Goal: Information Seeking & Learning: Learn about a topic

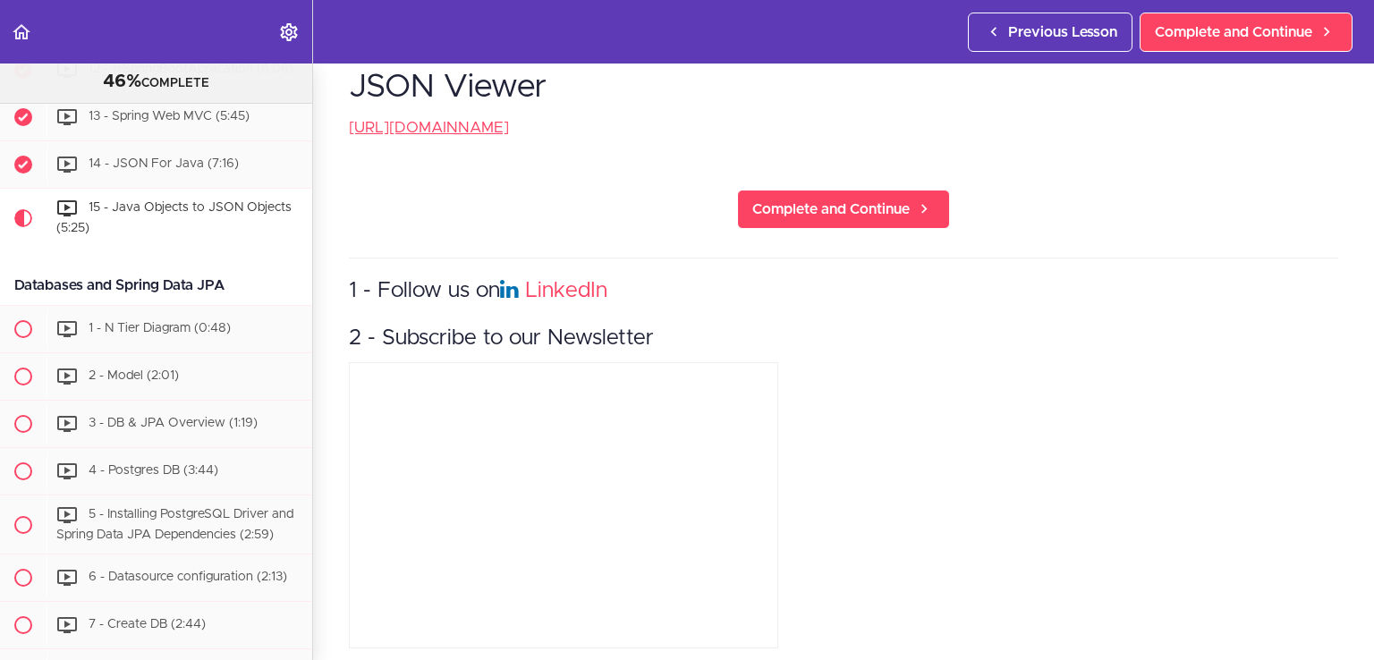
scroll to position [693, 0]
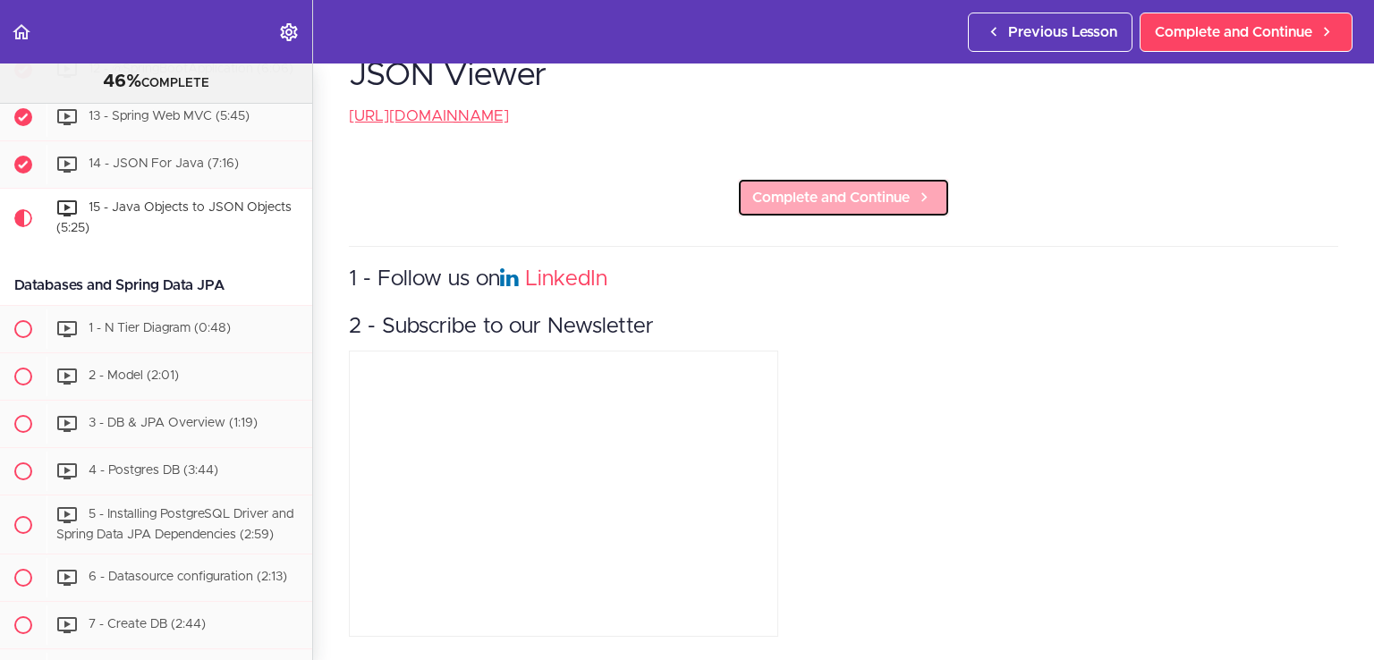
click at [852, 187] on span "Complete and Continue" at bounding box center [831, 197] width 157 height 21
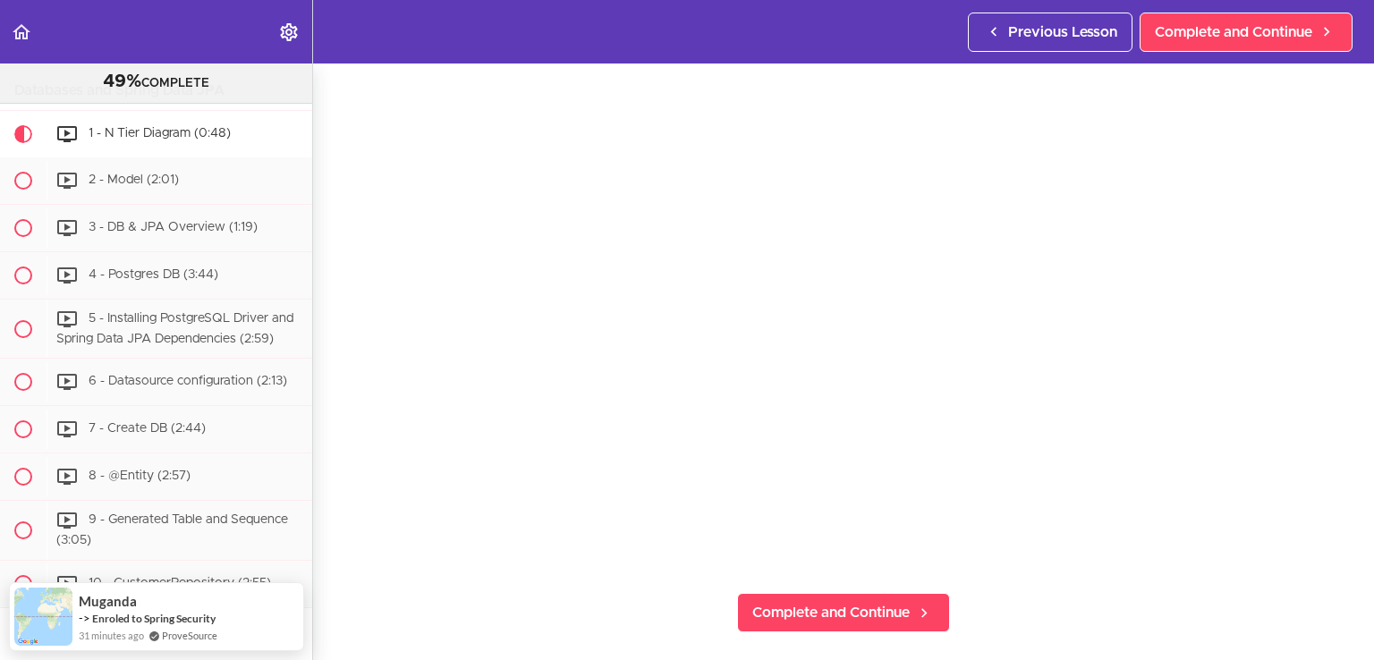
scroll to position [145, 0]
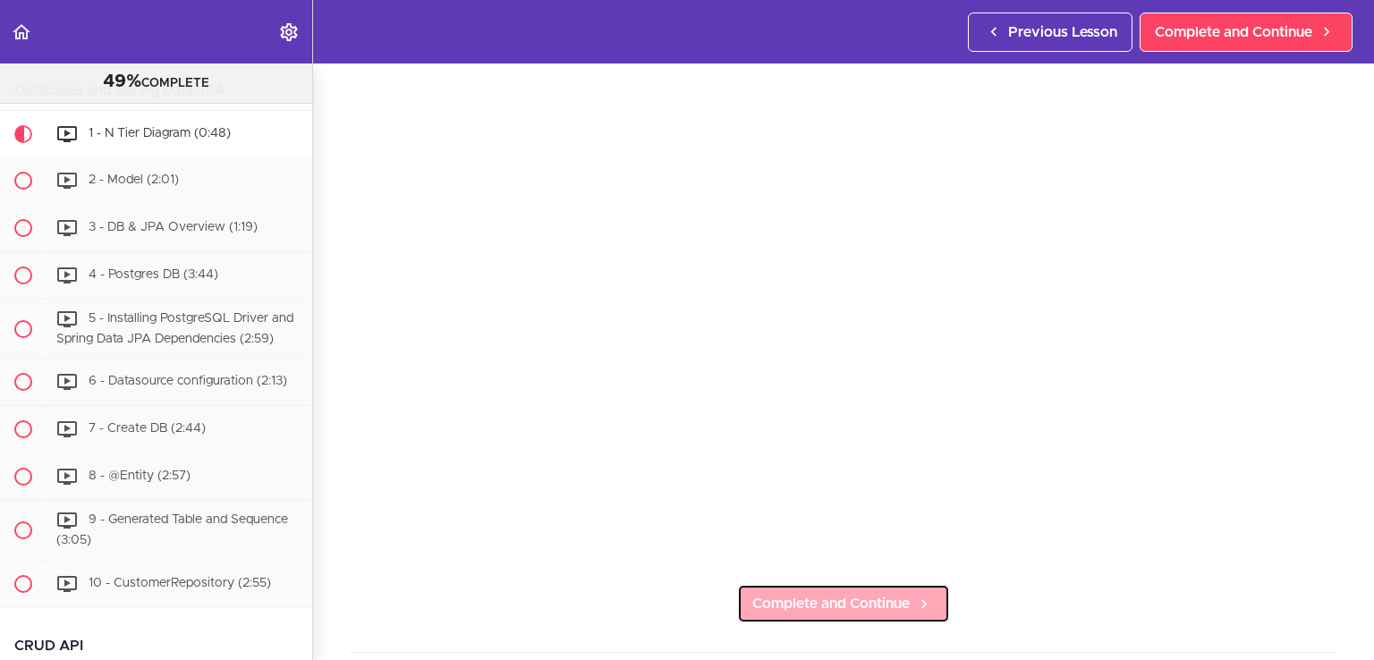
click at [766, 597] on span "Complete and Continue" at bounding box center [831, 603] width 157 height 21
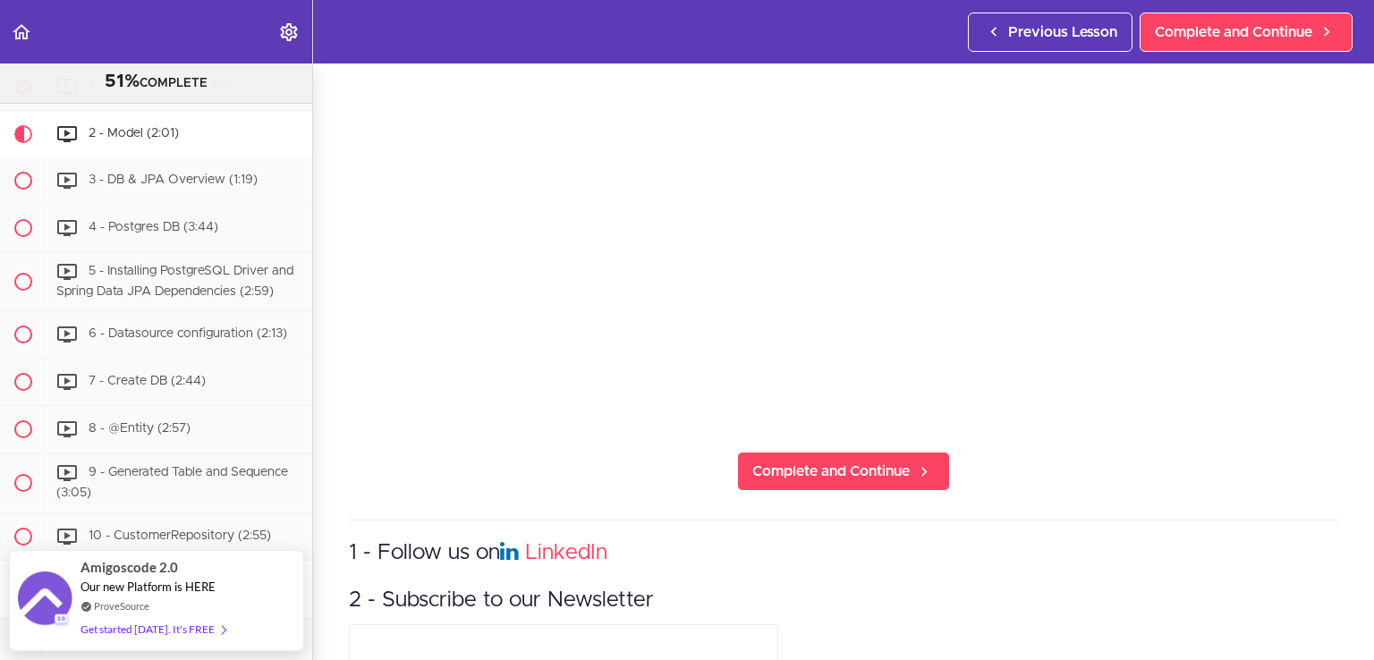
scroll to position [278, 0]
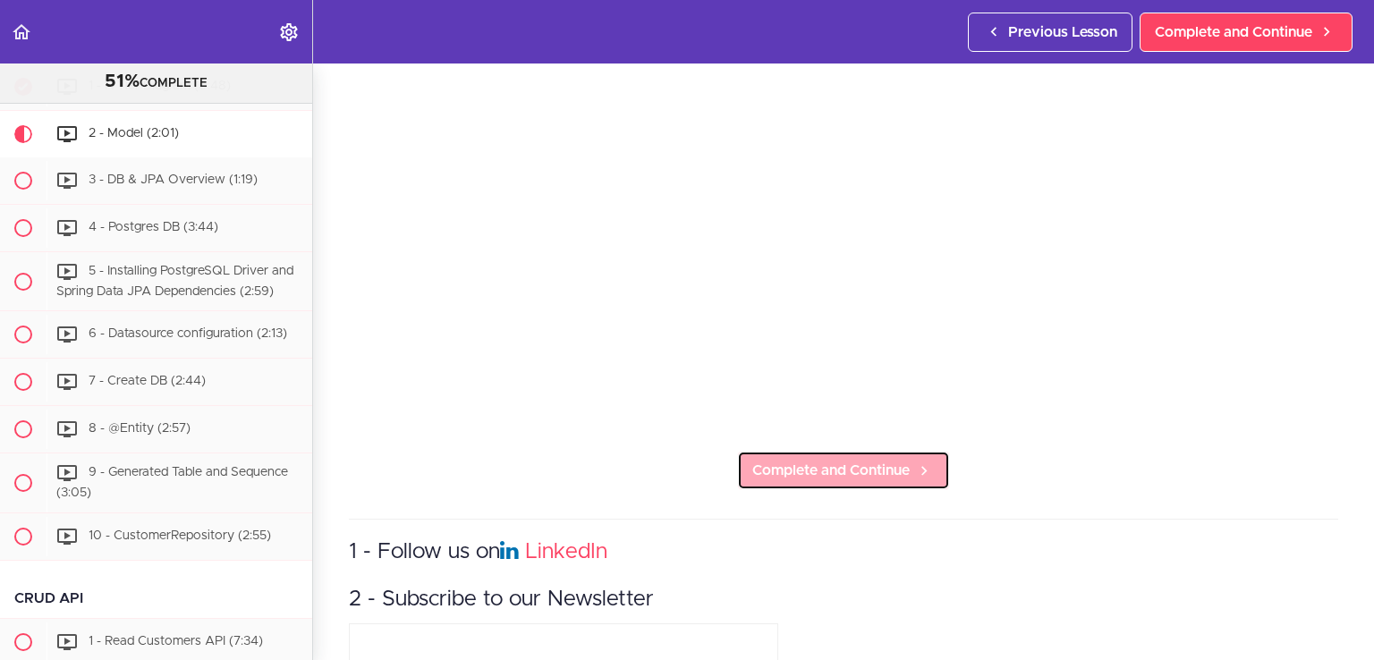
click at [825, 460] on span "Complete and Continue" at bounding box center [831, 470] width 157 height 21
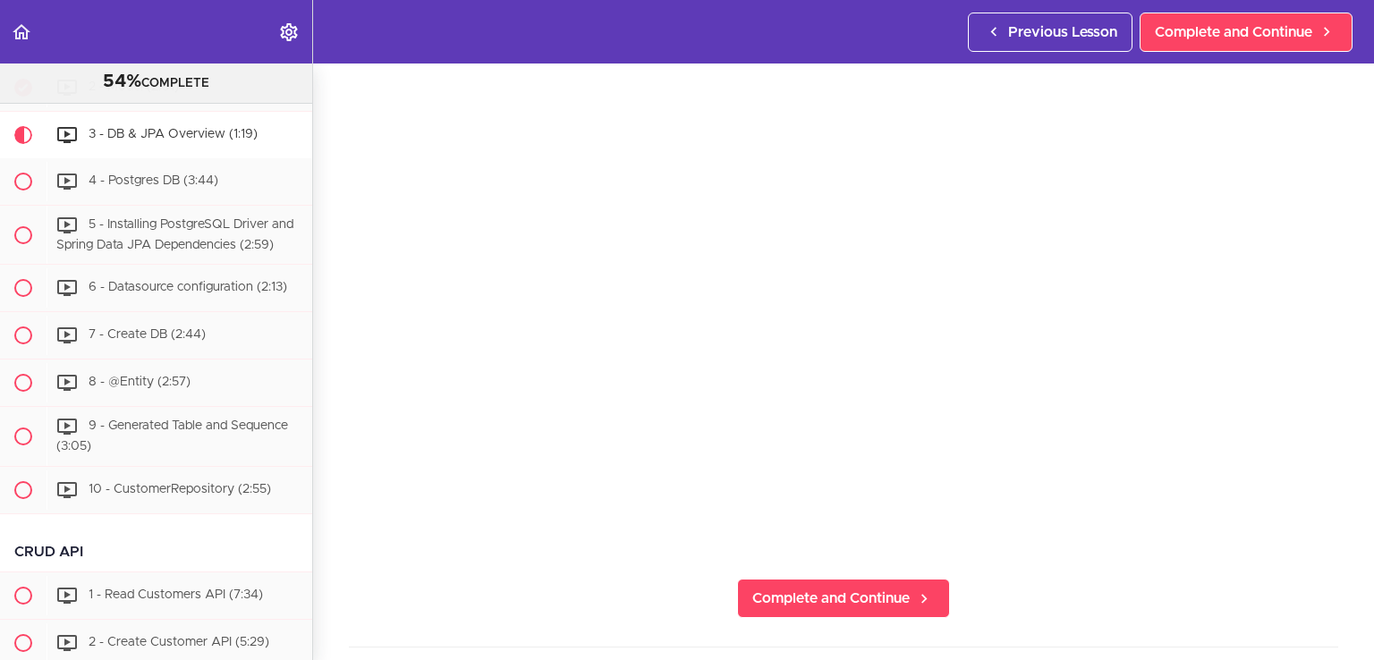
scroll to position [157, 0]
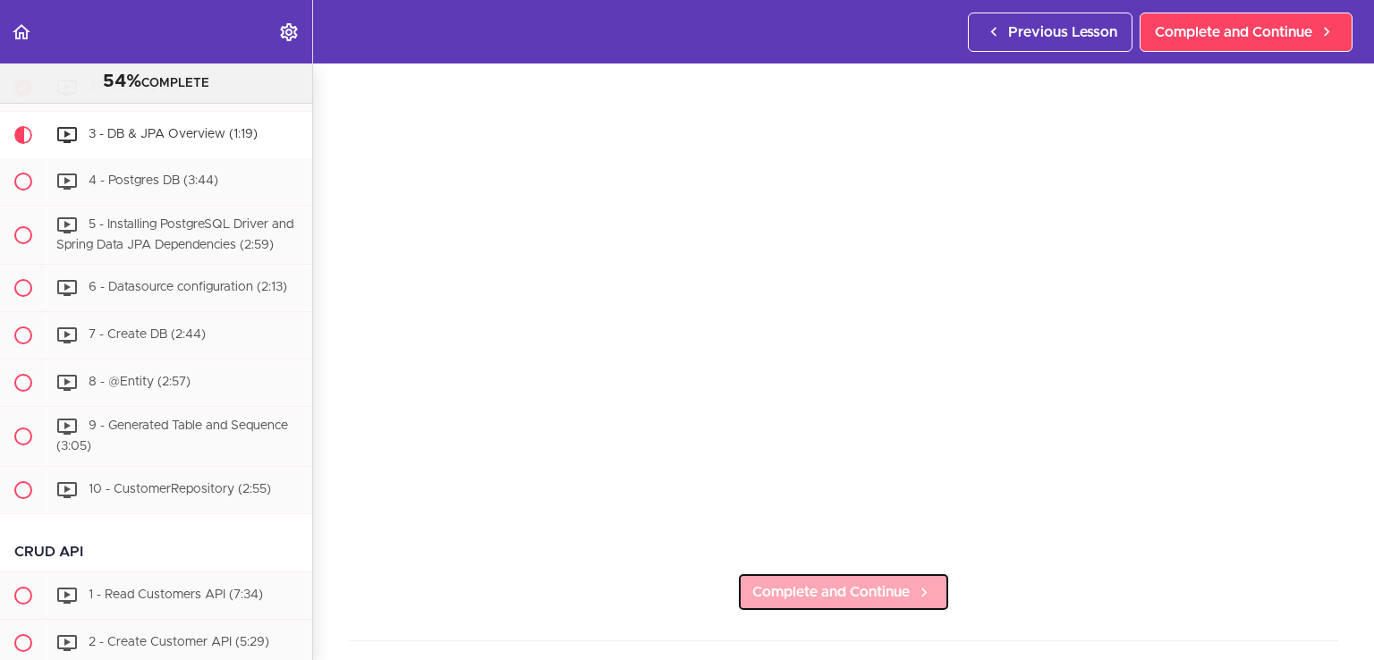
click at [845, 582] on span "Complete and Continue" at bounding box center [831, 592] width 157 height 21
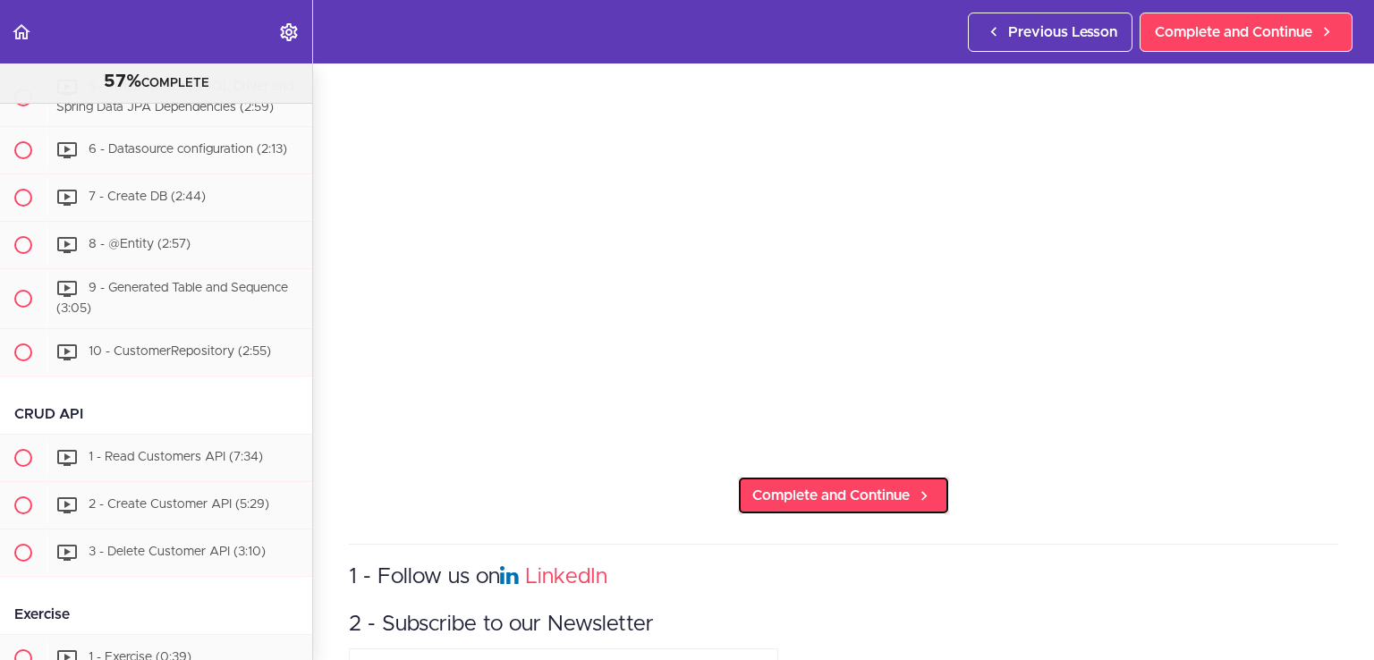
scroll to position [258, 0]
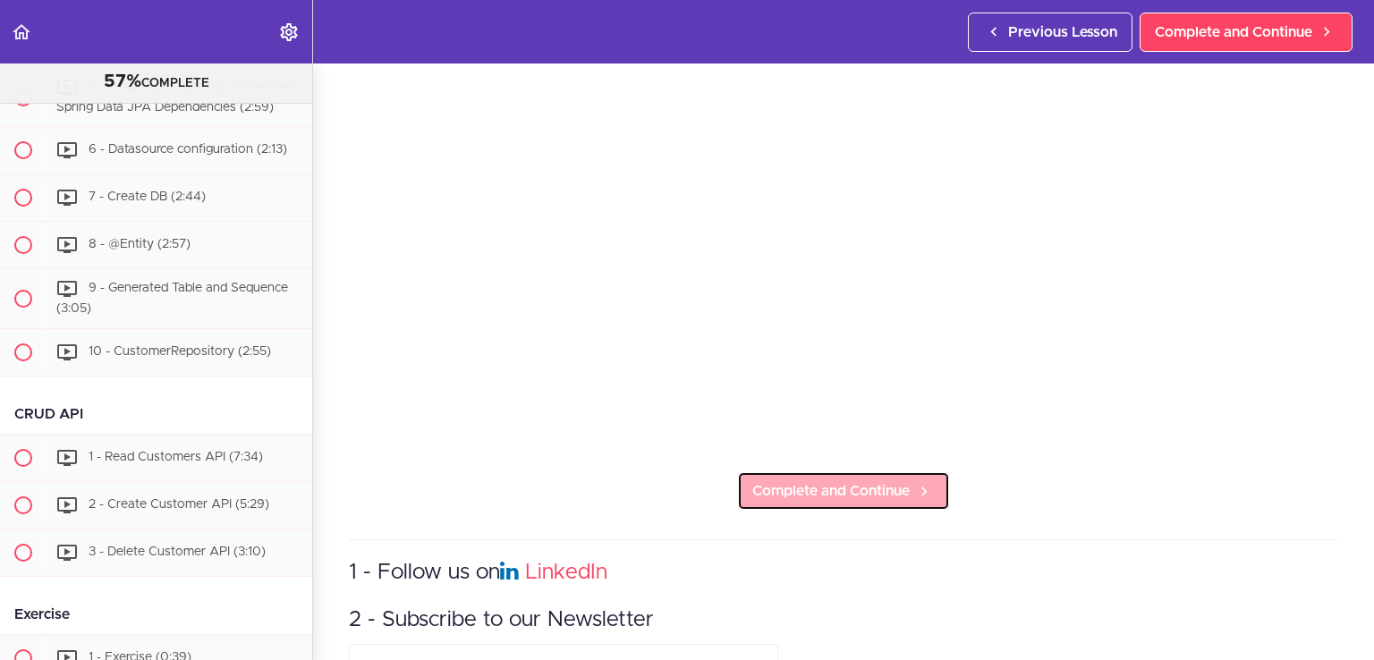
click at [799, 484] on span "Complete and Continue" at bounding box center [831, 490] width 157 height 21
click at [844, 480] on span "Complete and Continue" at bounding box center [831, 490] width 157 height 21
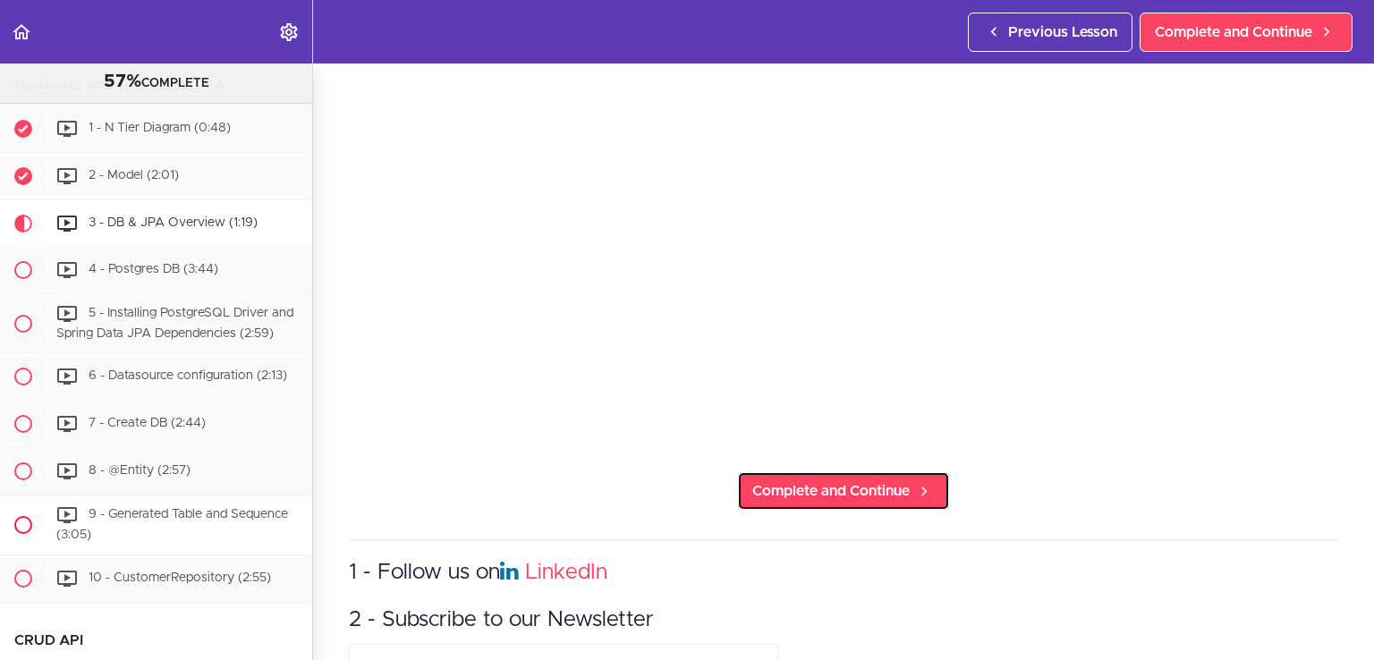
scroll to position [1135, 0]
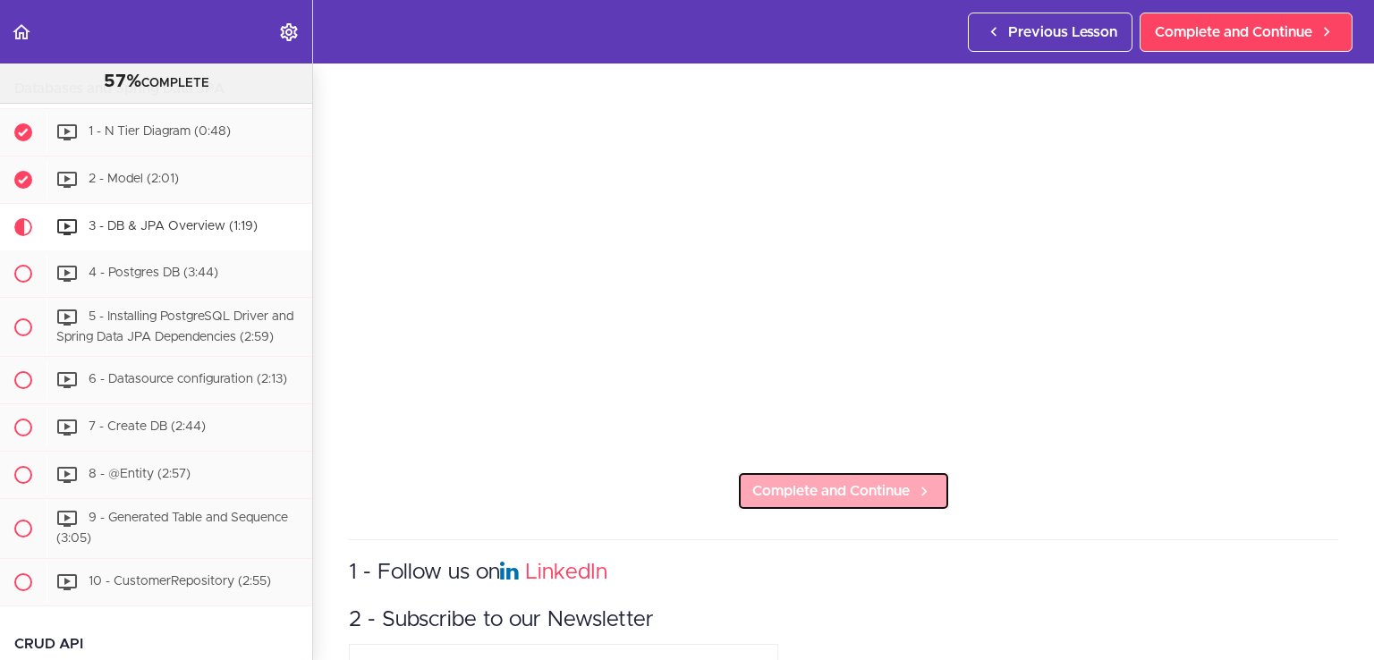
click at [838, 480] on span "Complete and Continue" at bounding box center [831, 490] width 157 height 21
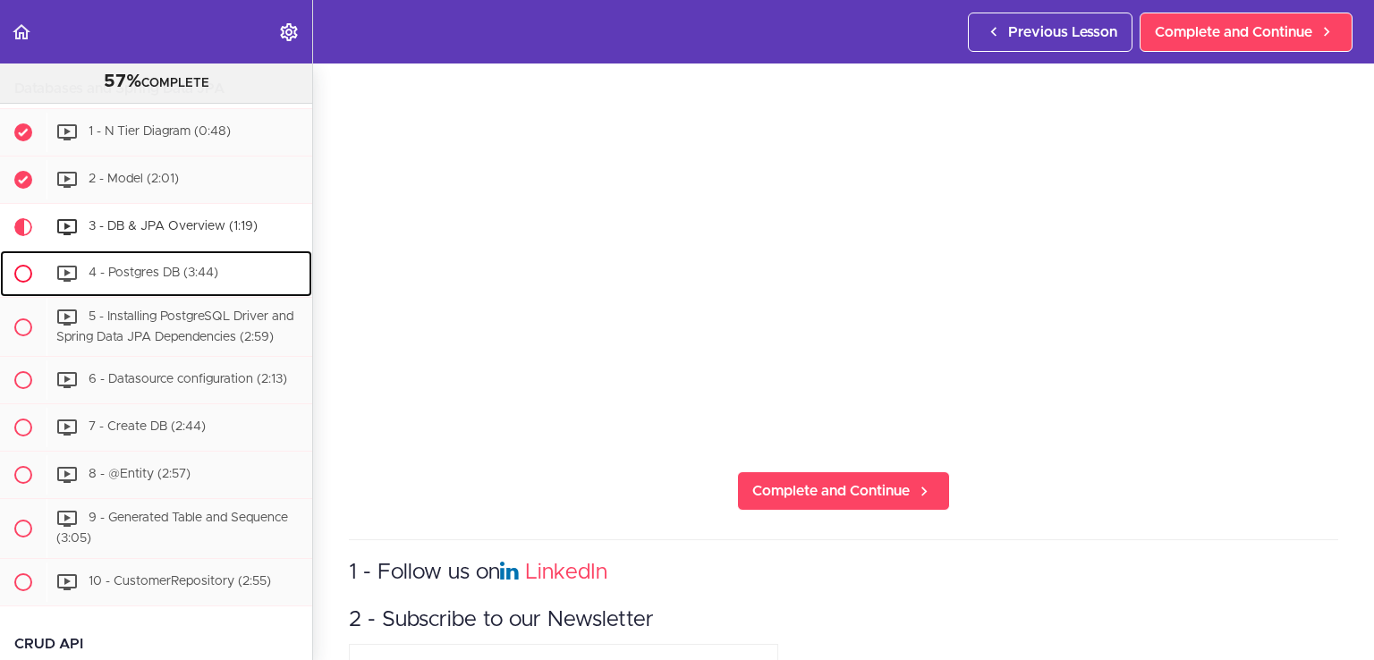
click at [127, 279] on span "4 - Postgres DB (3:44)" at bounding box center [154, 273] width 130 height 13
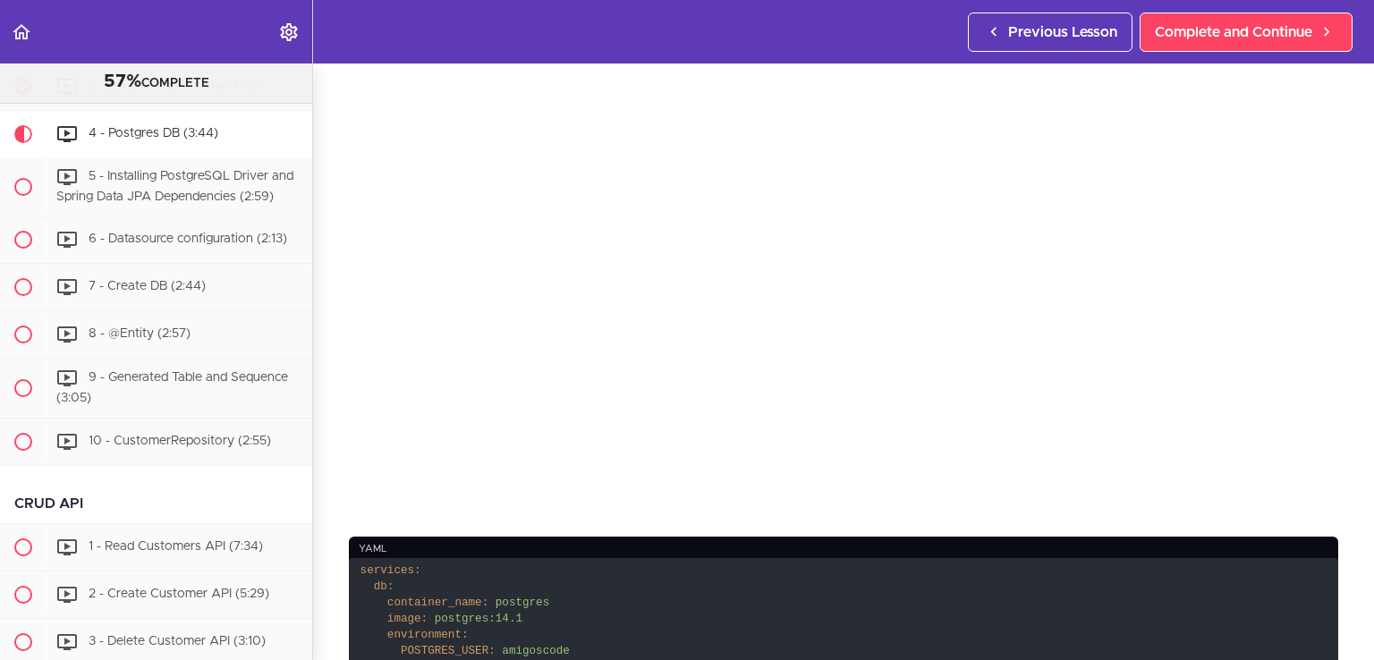
scroll to position [108, 0]
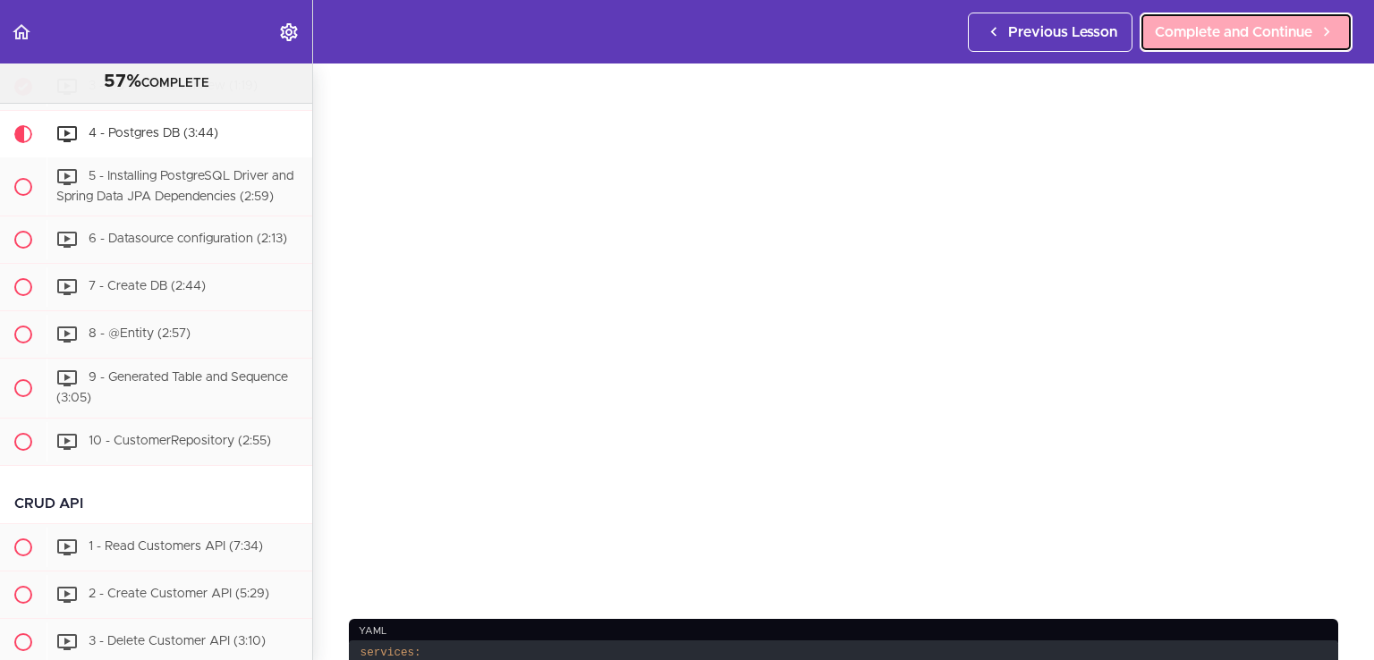
click at [1257, 22] on span "Complete and Continue" at bounding box center [1233, 31] width 157 height 21
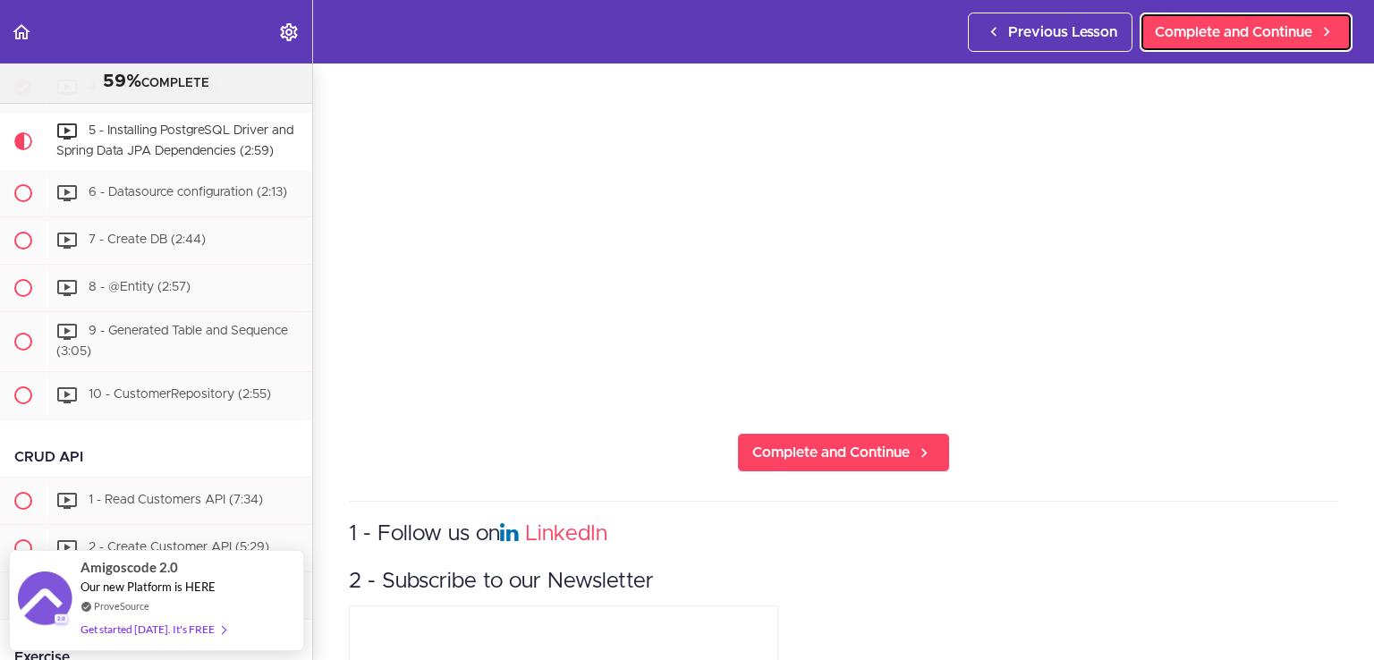
scroll to position [297, 0]
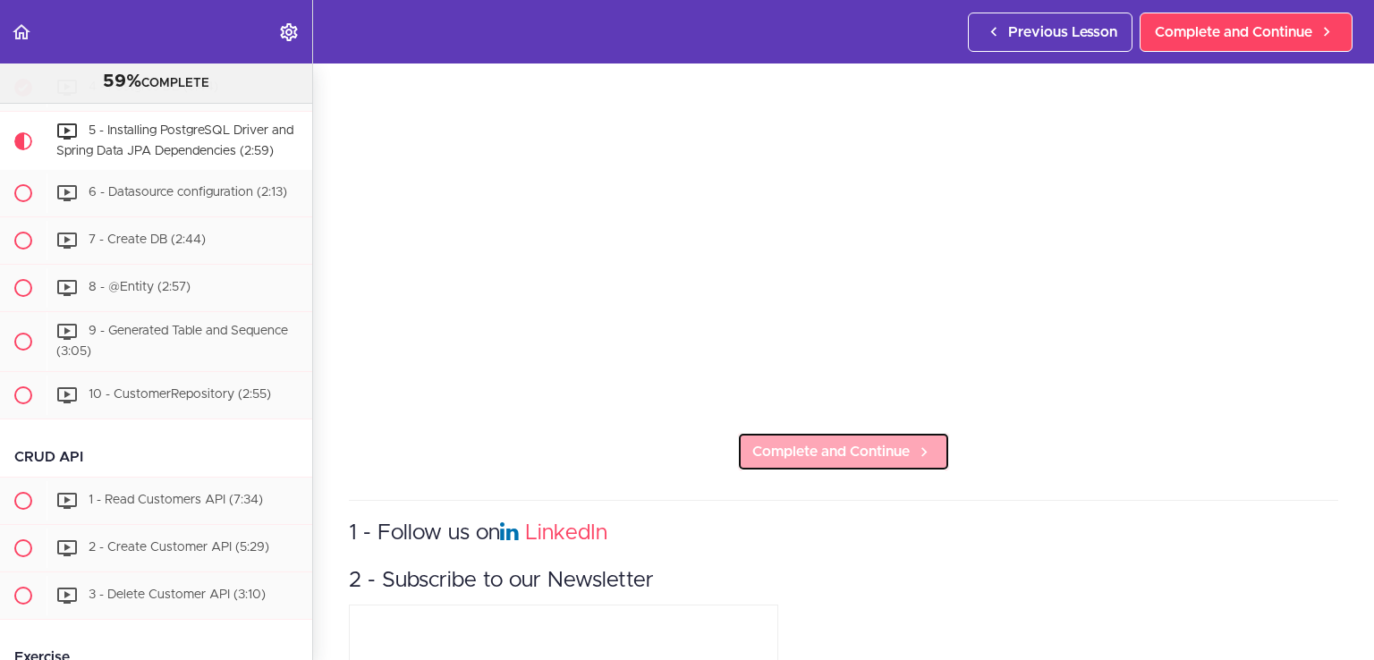
click at [824, 451] on span "Complete and Continue" at bounding box center [831, 451] width 157 height 21
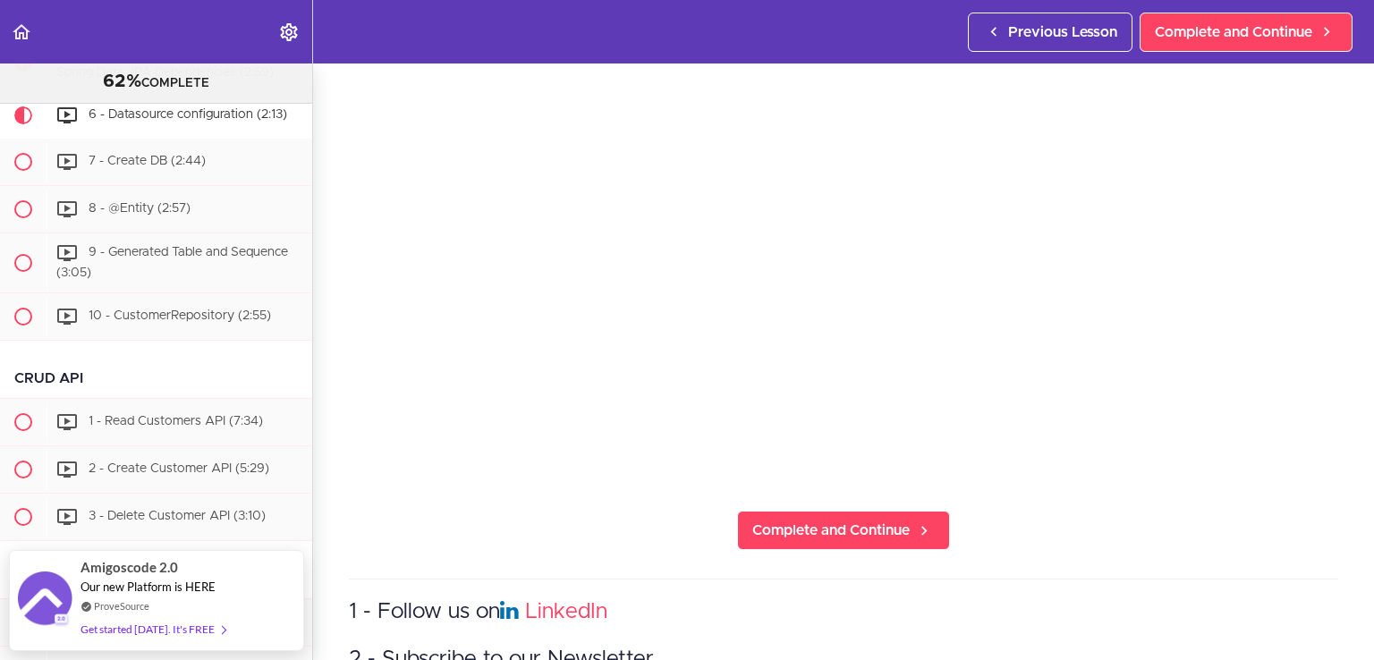
scroll to position [219, 0]
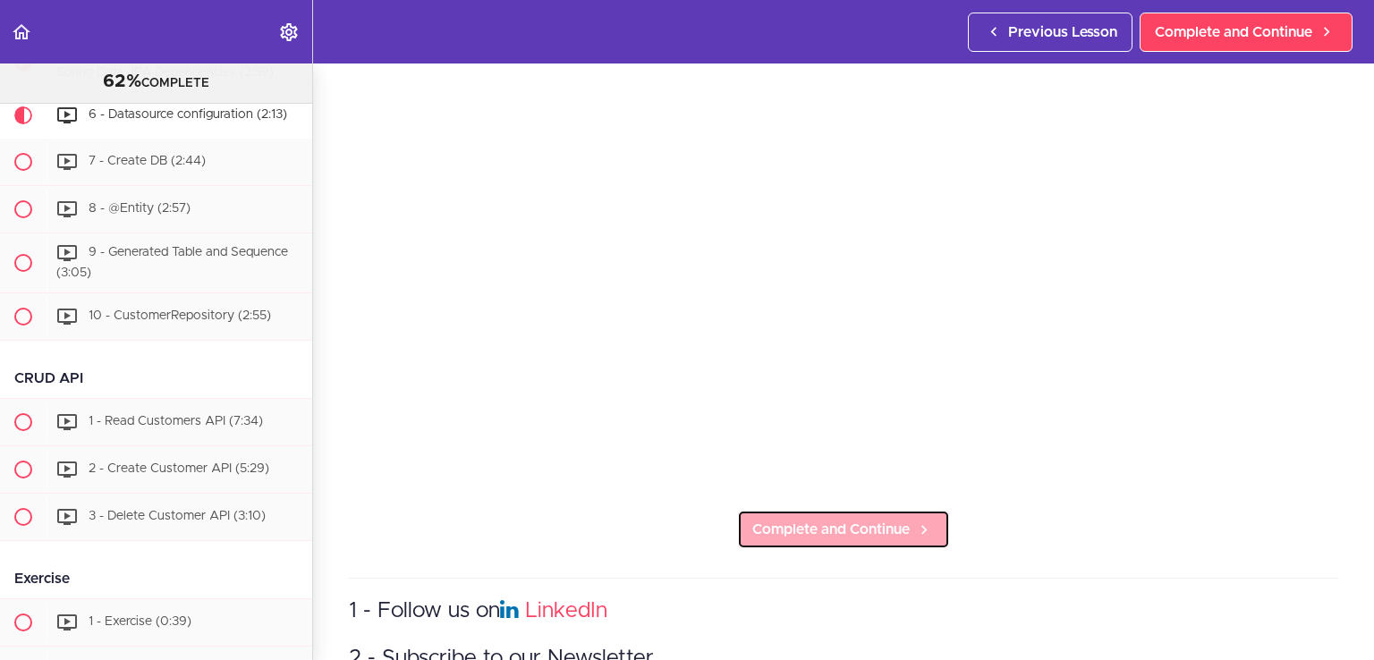
click at [839, 522] on span "Complete and Continue" at bounding box center [831, 529] width 157 height 21
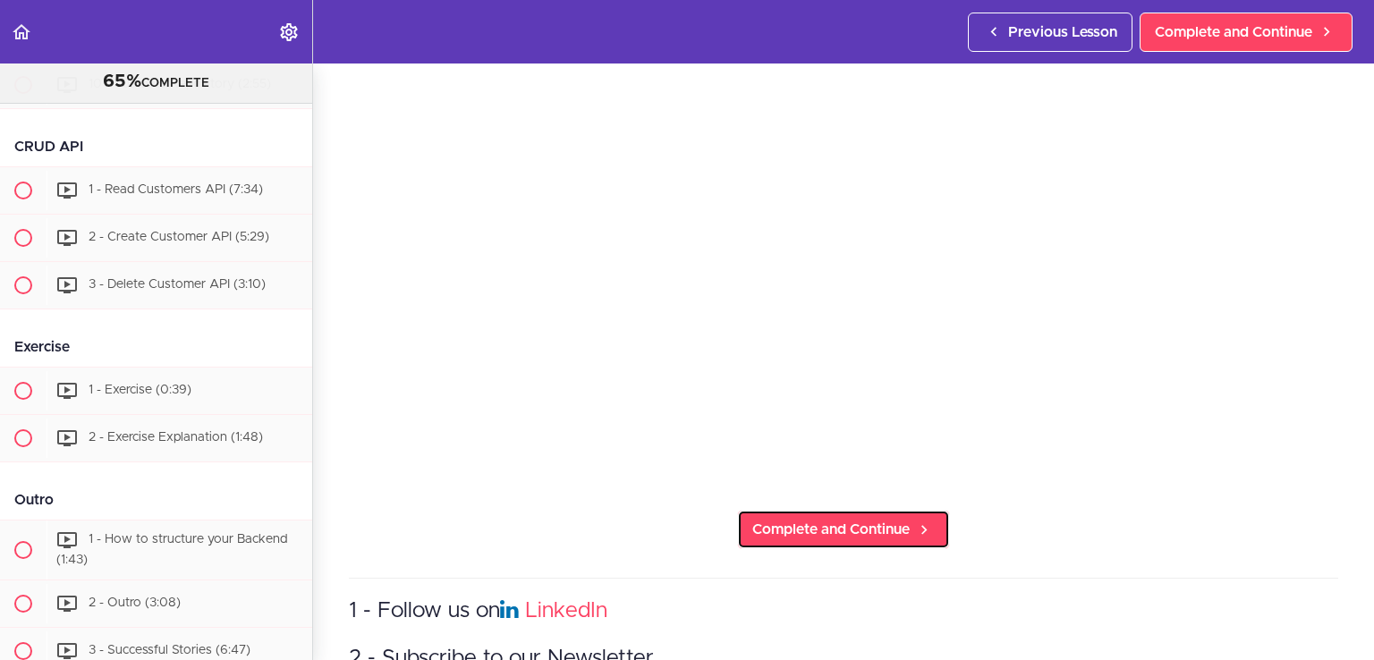
scroll to position [1629, 0]
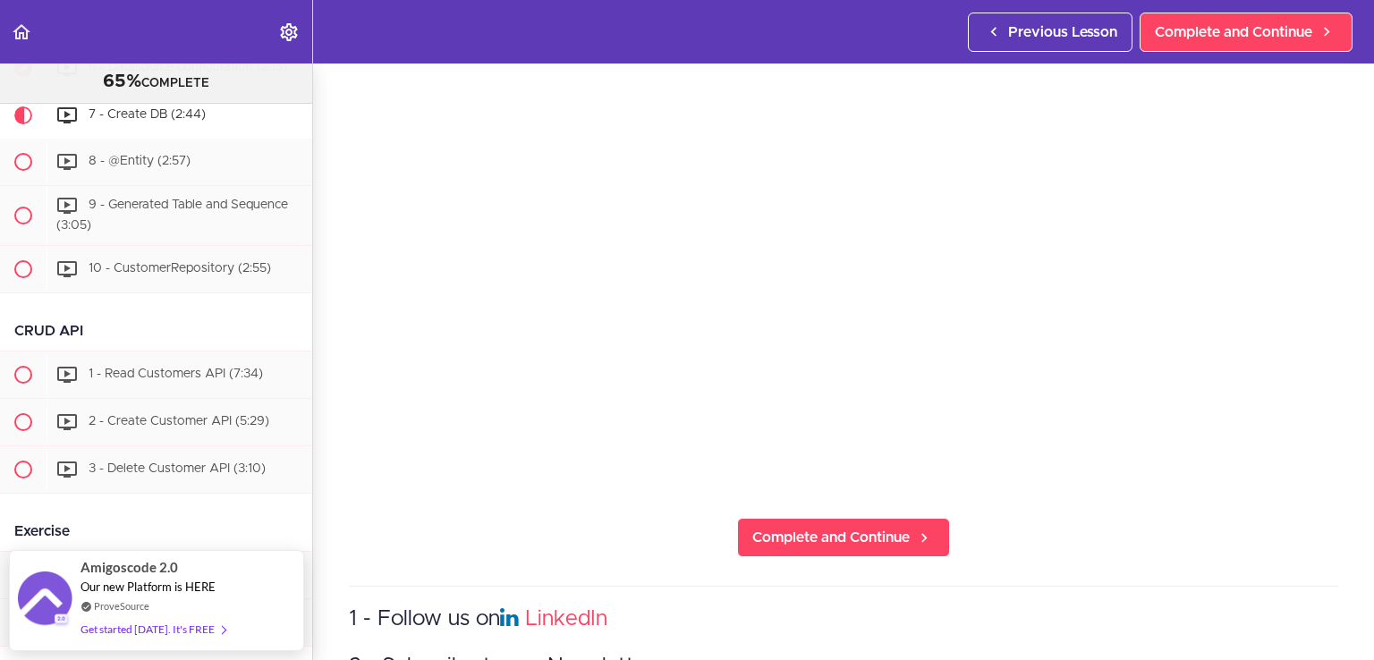
scroll to position [239, 0]
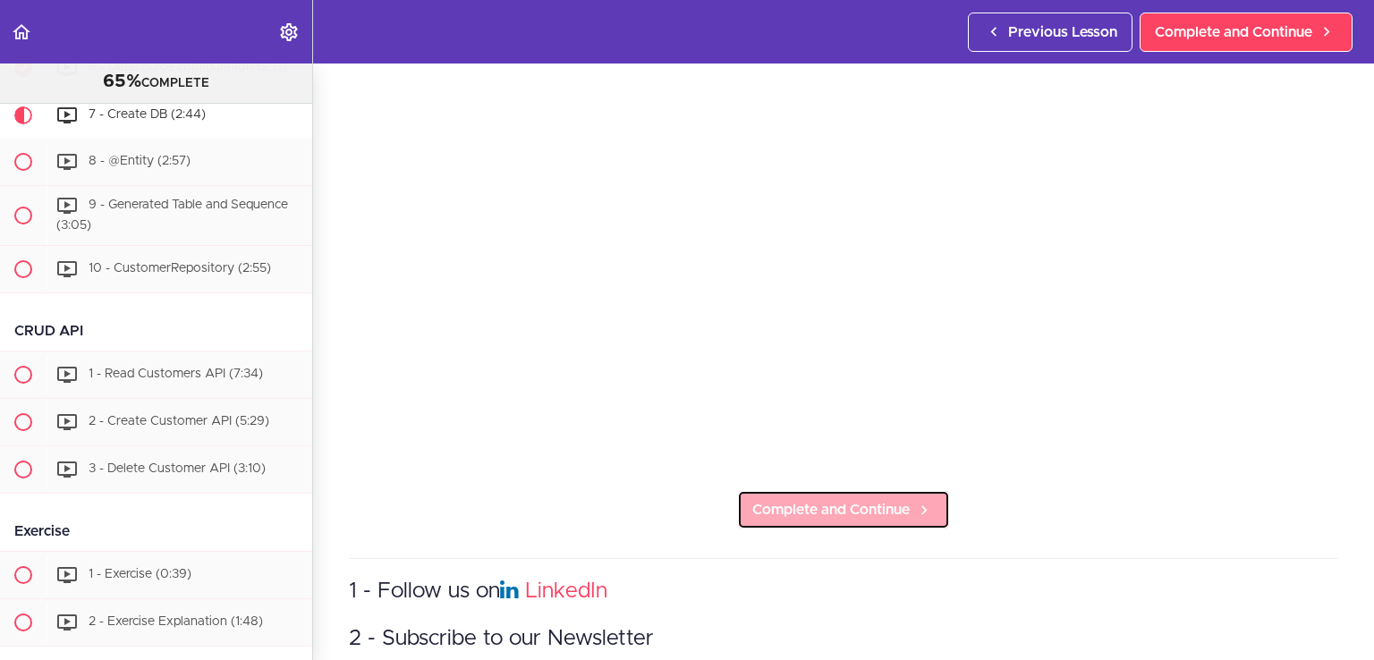
click at [873, 506] on span "Complete and Continue" at bounding box center [831, 509] width 157 height 21
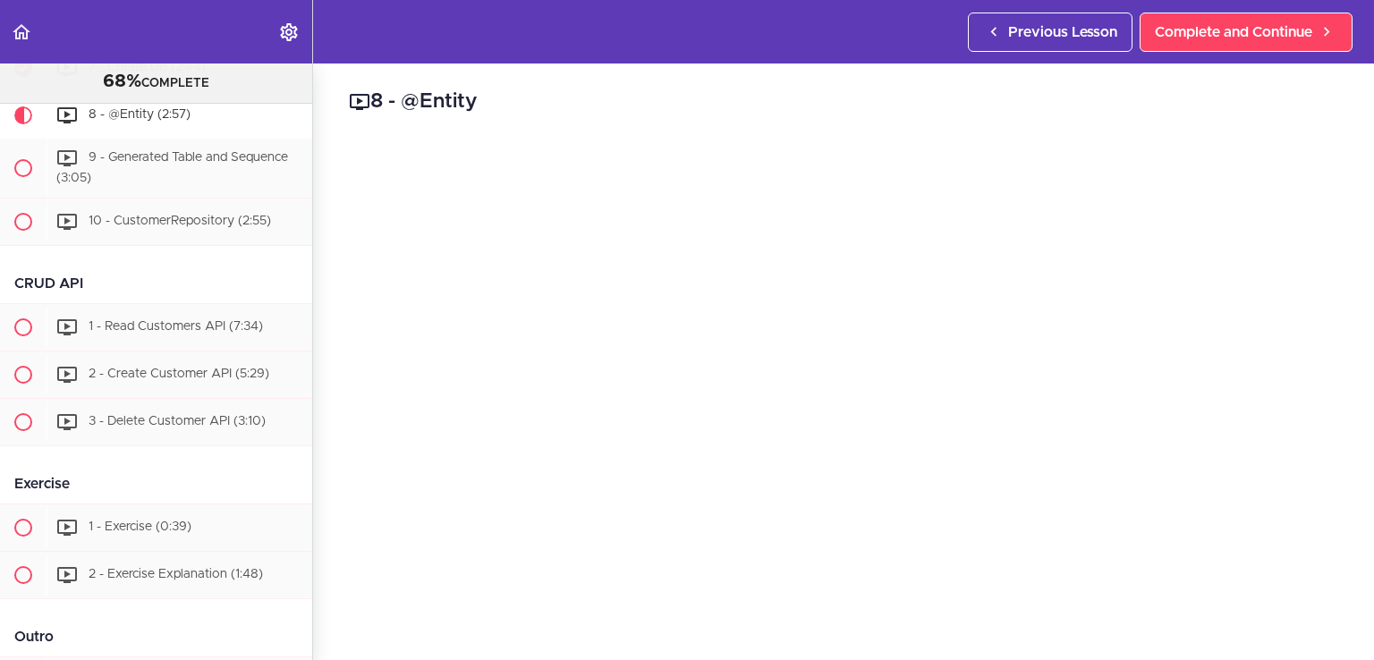
scroll to position [208, 0]
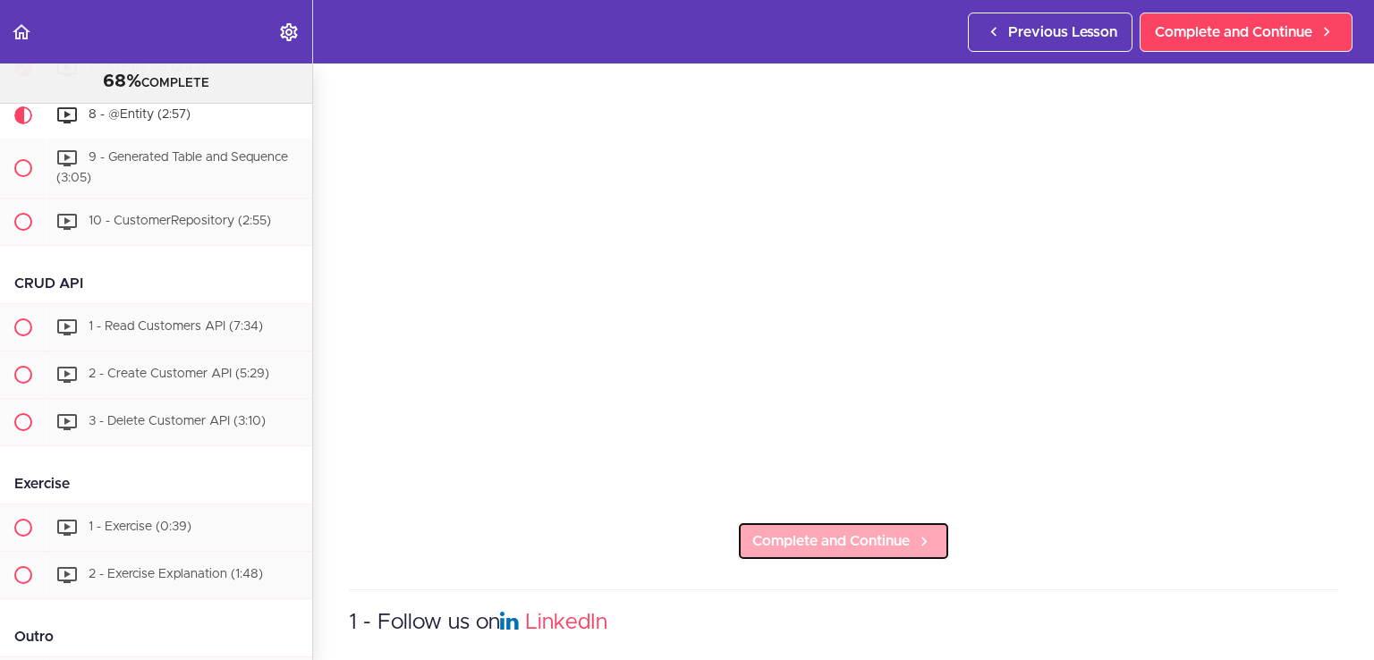
click at [825, 548] on link "Complete and Continue" at bounding box center [843, 541] width 213 height 39
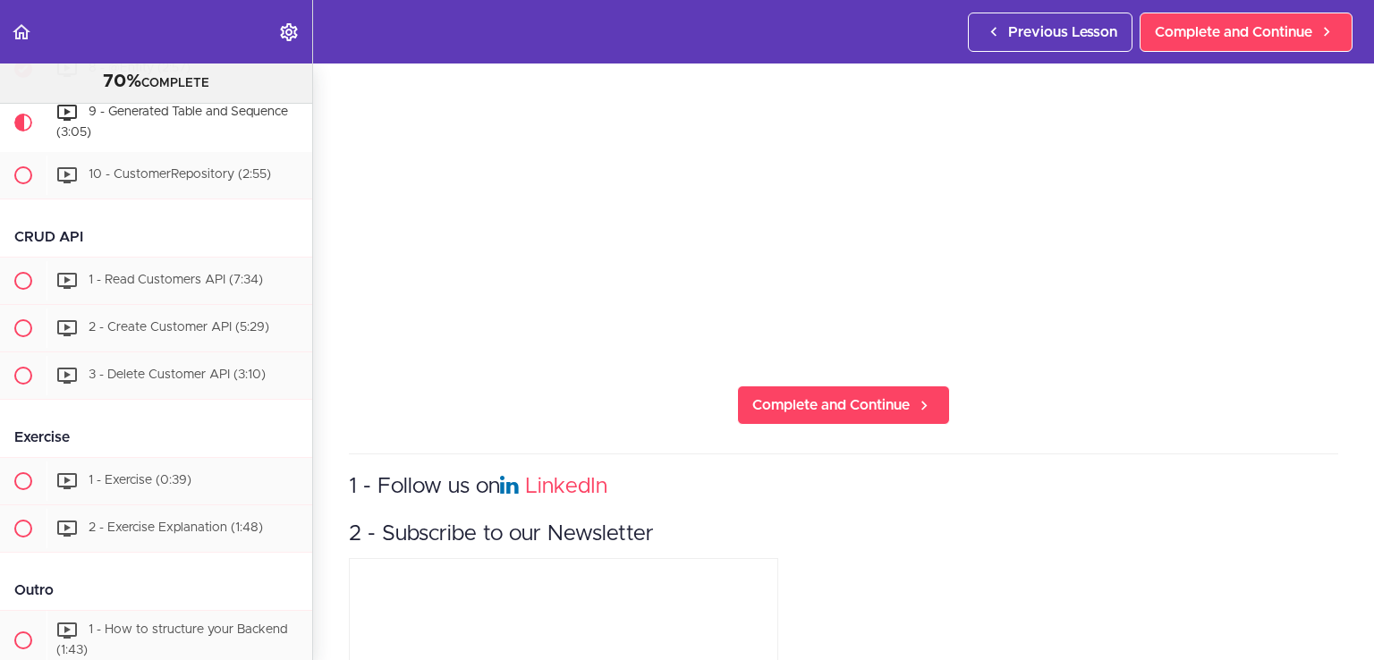
scroll to position [353, 0]
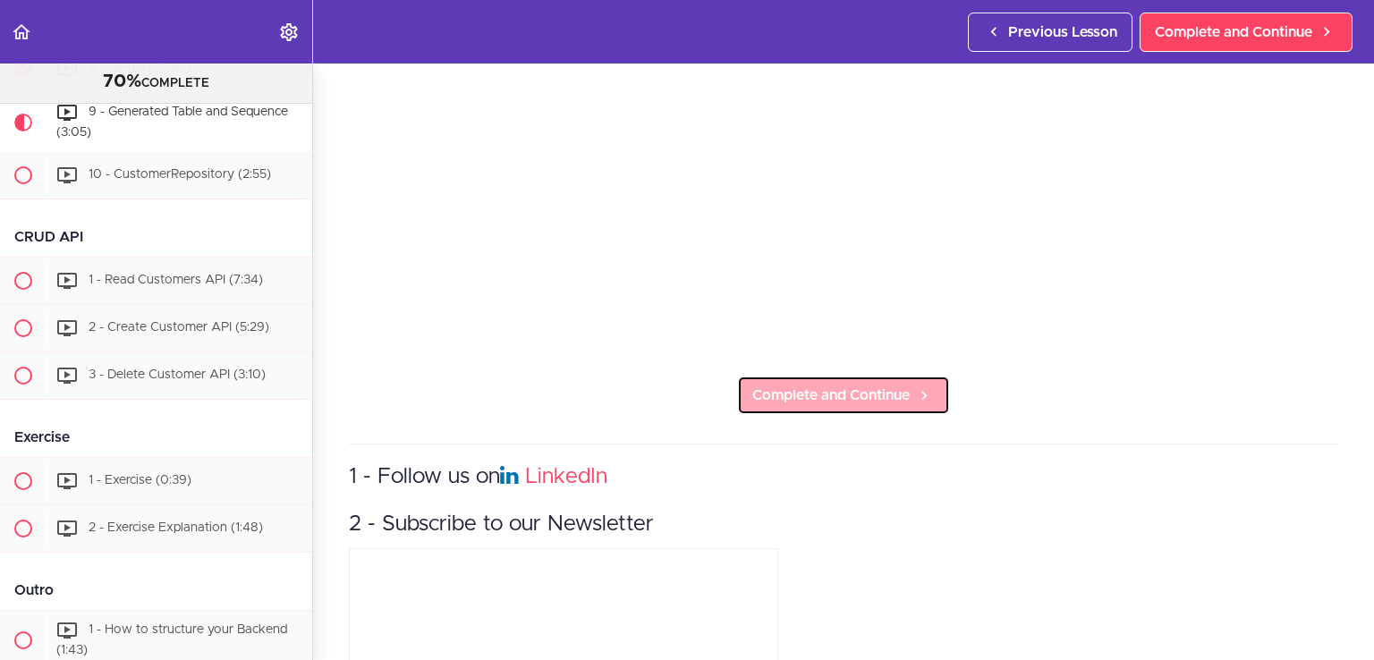
click at [851, 395] on span "Complete and Continue" at bounding box center [831, 395] width 157 height 21
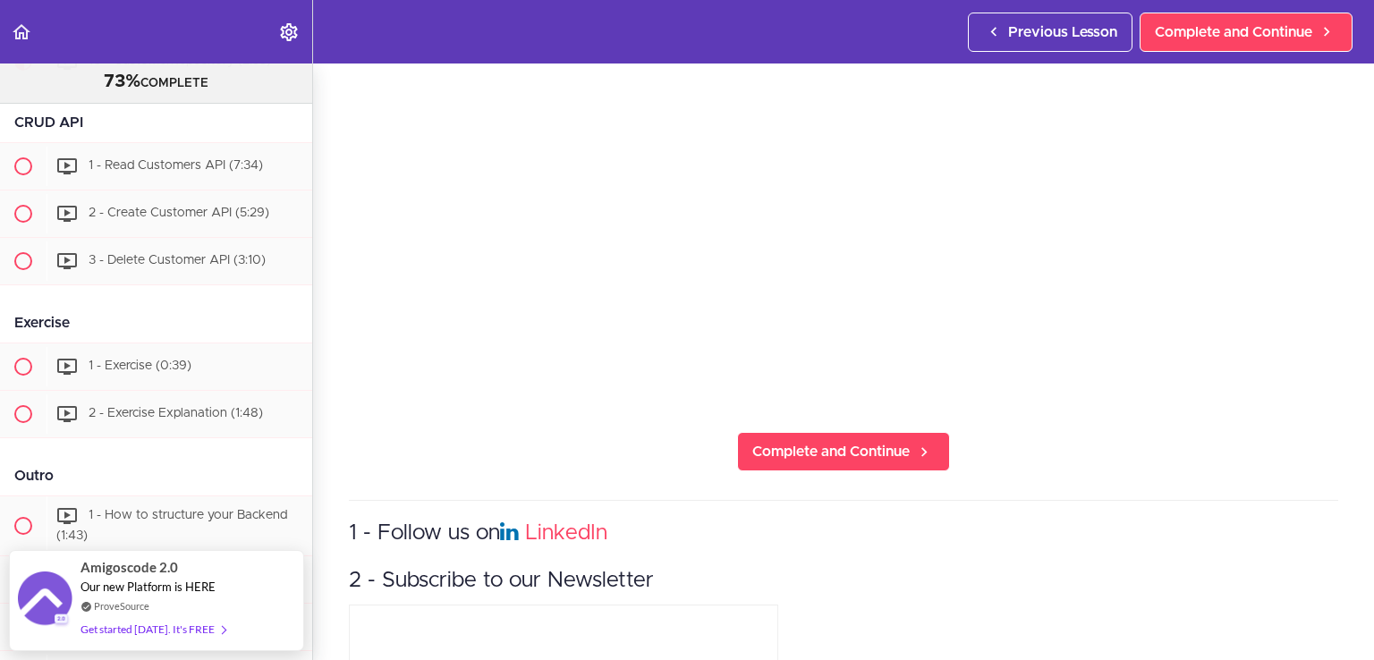
scroll to position [347, 0]
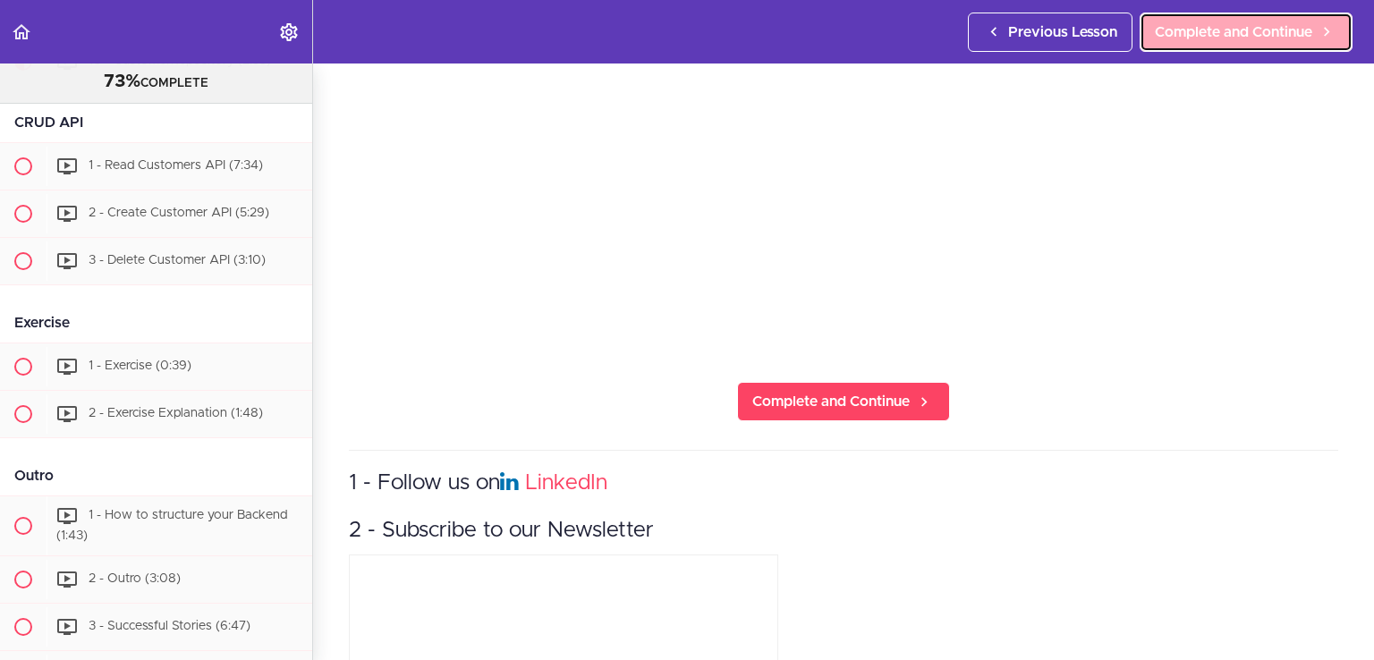
click at [1235, 22] on span "Complete and Continue" at bounding box center [1233, 31] width 157 height 21
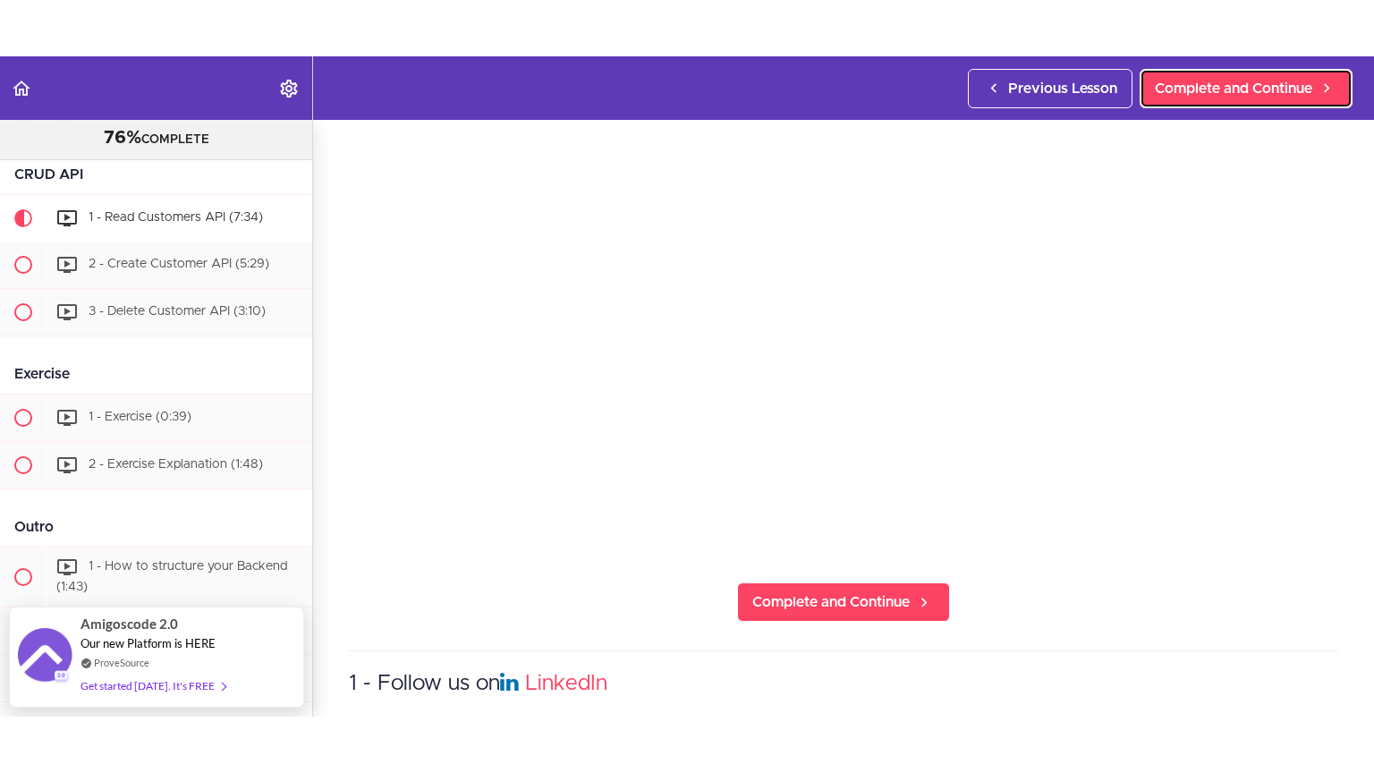
scroll to position [210, 0]
